Goal: Information Seeking & Learning: Understand process/instructions

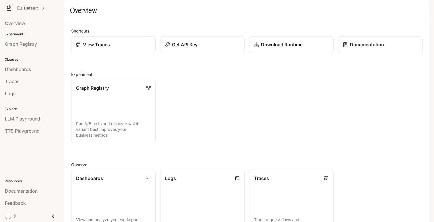
scroll to position [128, 0]
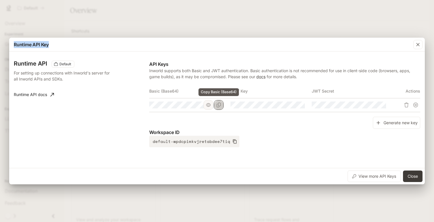
click at [219, 105] on icon "Copy Basic (Base64)" at bounding box center [219, 105] width 5 height 5
click at [125, 206] on div "Runtime API Key Runtime API Default For setting up connections with Inworld's s…" at bounding box center [217, 111] width 434 height 222
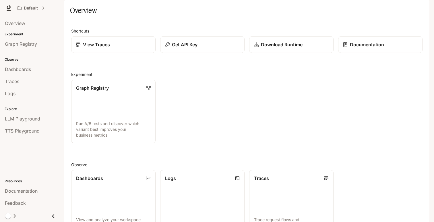
scroll to position [128, 0]
click at [201, 48] on div "Get API Key" at bounding box center [203, 44] width 76 height 7
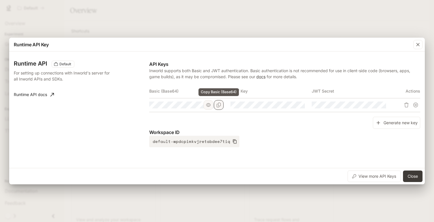
click at [221, 105] on icon "Copy Basic (Base64)" at bounding box center [219, 105] width 4 height 5
click at [232, 194] on div "Runtime API Key Runtime API Default For setting up connections with Inworld's s…" at bounding box center [217, 111] width 434 height 222
